Goal: Transaction & Acquisition: Download file/media

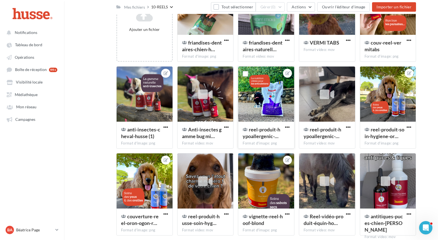
scroll to position [91, 0]
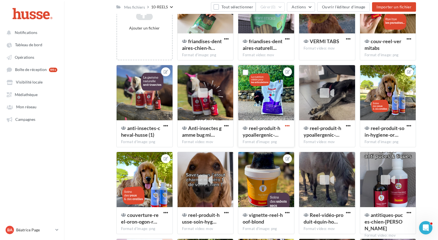
click at [289, 126] on span "button" at bounding box center [287, 125] width 5 height 5
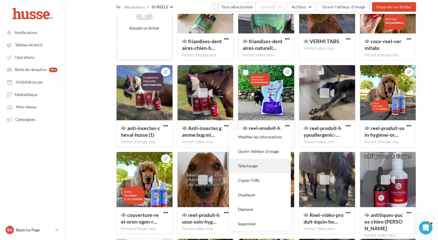
click at [266, 165] on button "Télécharger" at bounding box center [260, 166] width 62 height 14
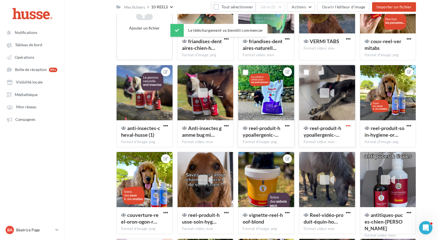
click at [349, 126] on span "button" at bounding box center [348, 125] width 5 height 5
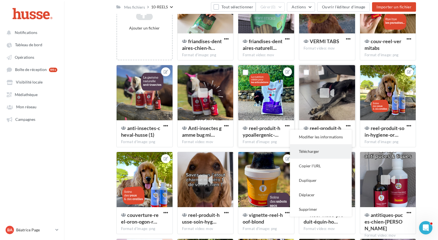
click at [330, 156] on button "Télécharger" at bounding box center [321, 151] width 62 height 14
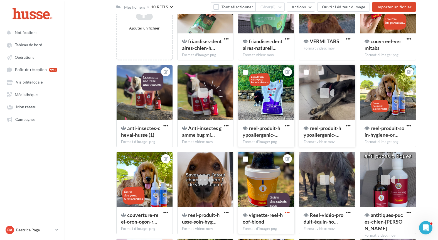
click at [286, 212] on span "button" at bounding box center [287, 212] width 5 height 5
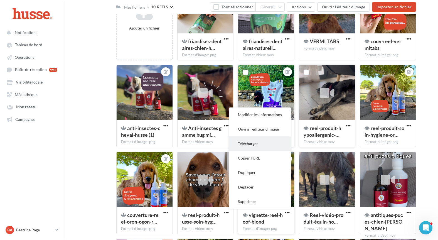
click at [280, 143] on button "Télécharger" at bounding box center [260, 143] width 62 height 14
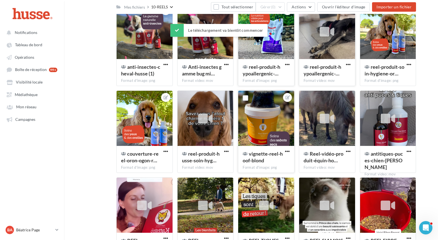
scroll to position [152, 0]
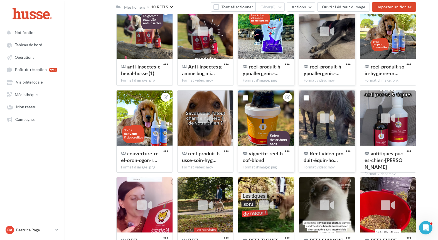
click at [339, 116] on div at bounding box center [327, 118] width 56 height 56
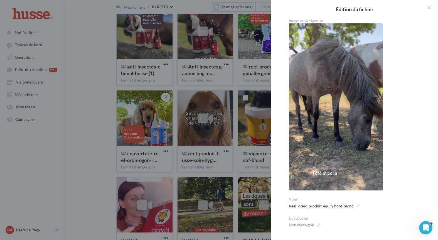
click at [276, 195] on div "**********" at bounding box center [357, 125] width 172 height 215
click at [431, 8] on button "button" at bounding box center [427, 8] width 22 height 17
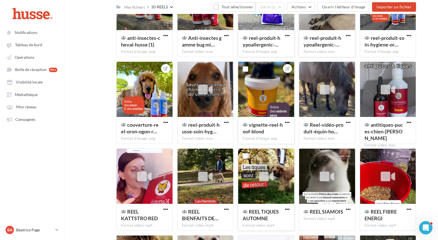
scroll to position [194, 0]
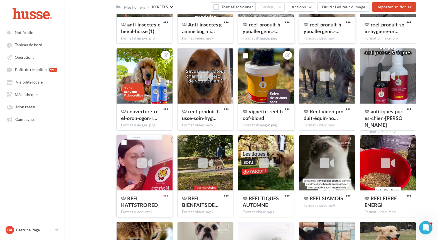
click at [167, 196] on span "button" at bounding box center [165, 195] width 5 height 5
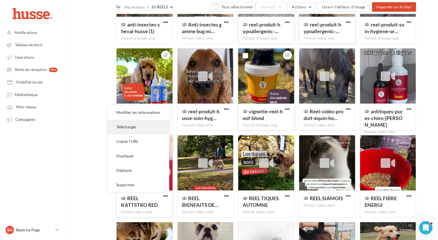
click at [133, 129] on button "Télécharger" at bounding box center [138, 127] width 62 height 14
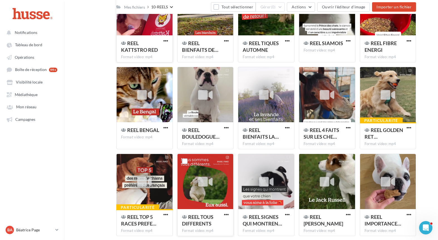
scroll to position [349, 0]
click at [166, 216] on span "button" at bounding box center [165, 214] width 5 height 5
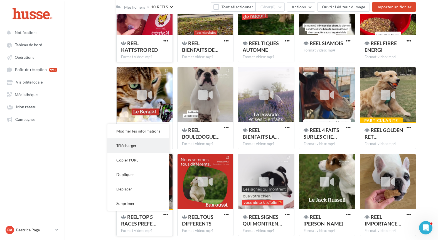
click at [134, 150] on button "Télécharger" at bounding box center [138, 145] width 62 height 14
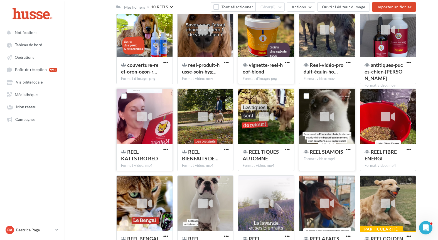
scroll to position [224, 0]
